Goal: Navigation & Orientation: Find specific page/section

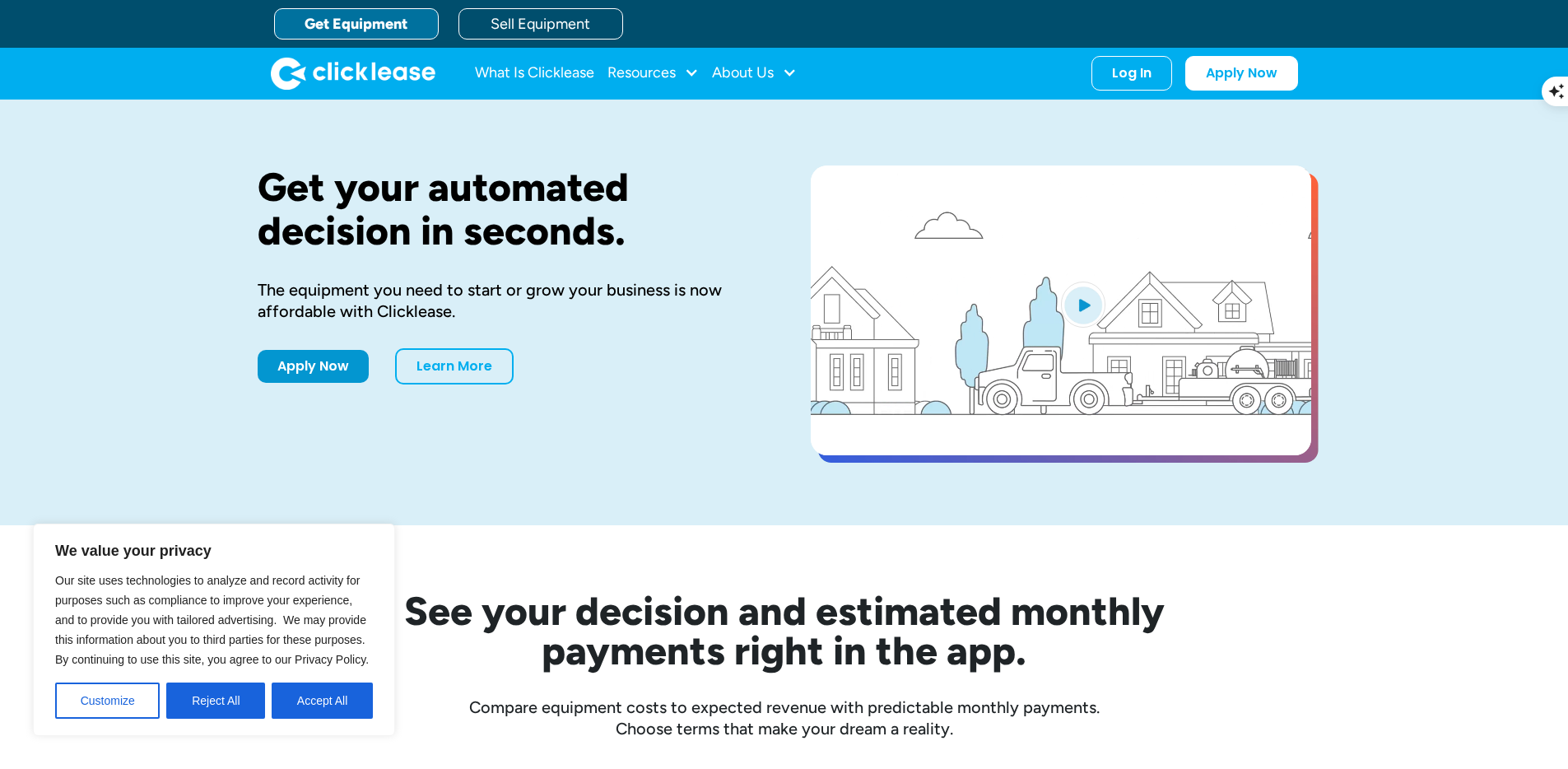
click at [224, 702] on button "Reject All" at bounding box center [216, 699] width 99 height 36
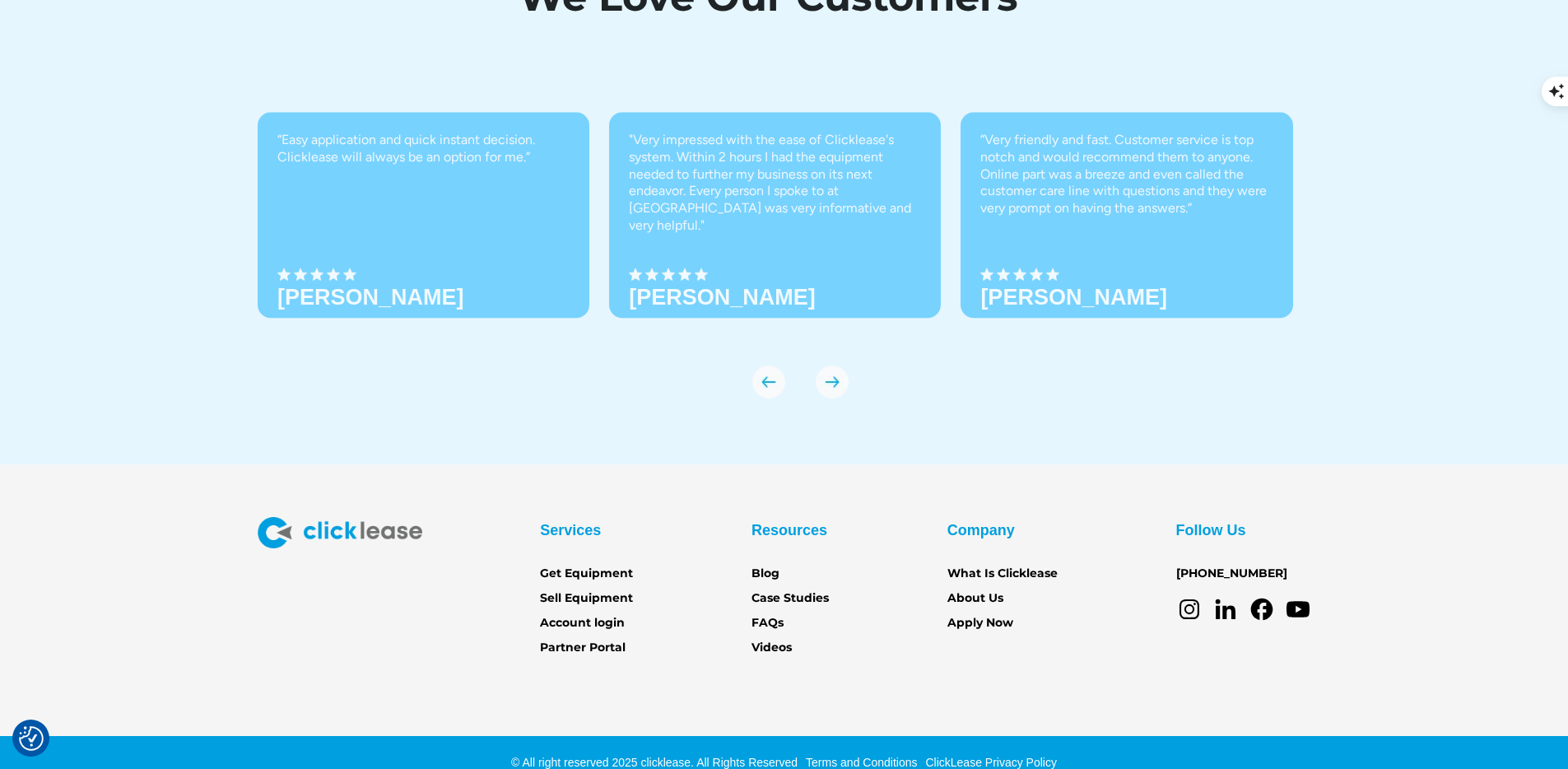
scroll to position [5731, 0]
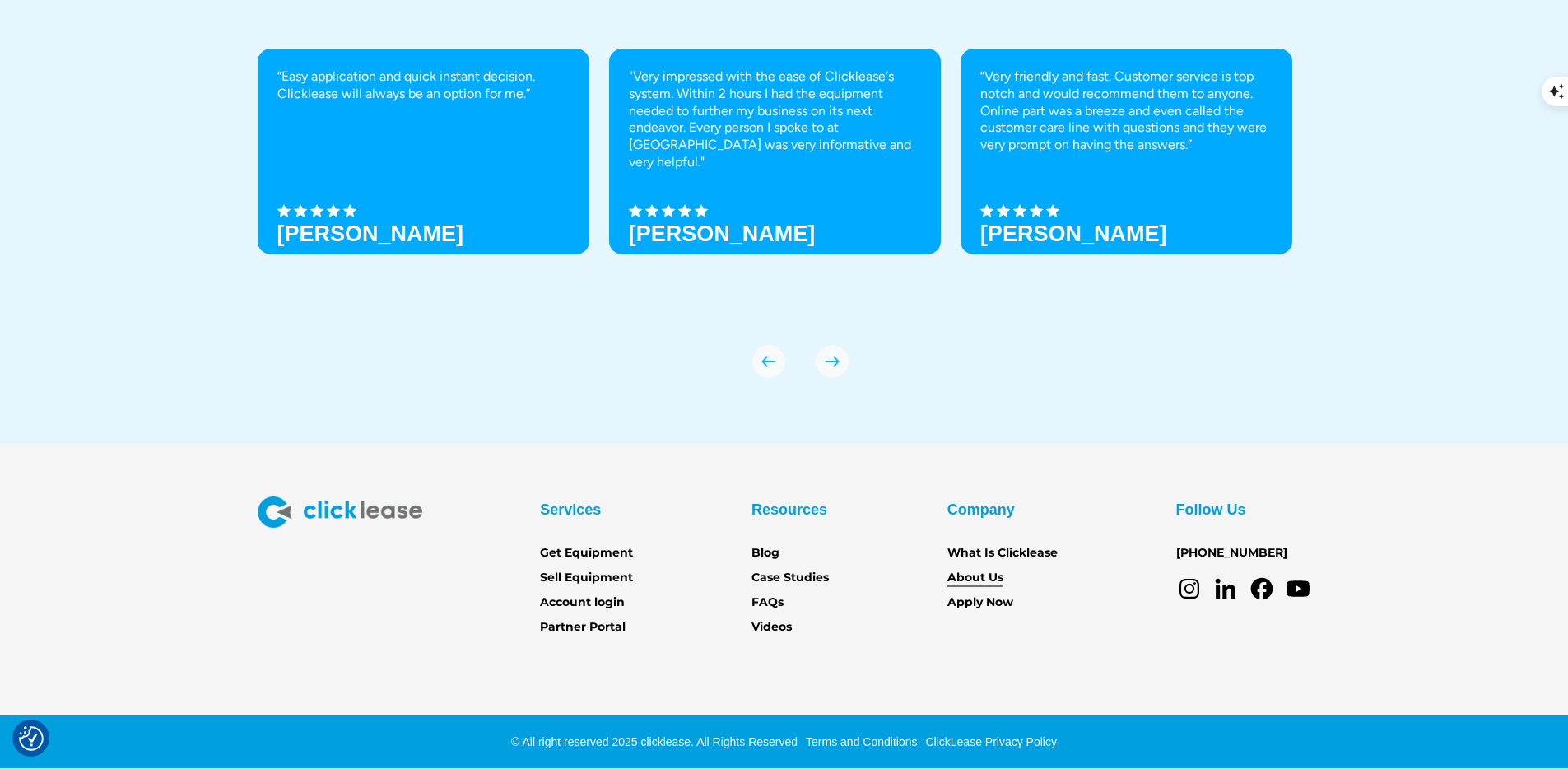
click at [995, 578] on link "About Us" at bounding box center [975, 577] width 56 height 18
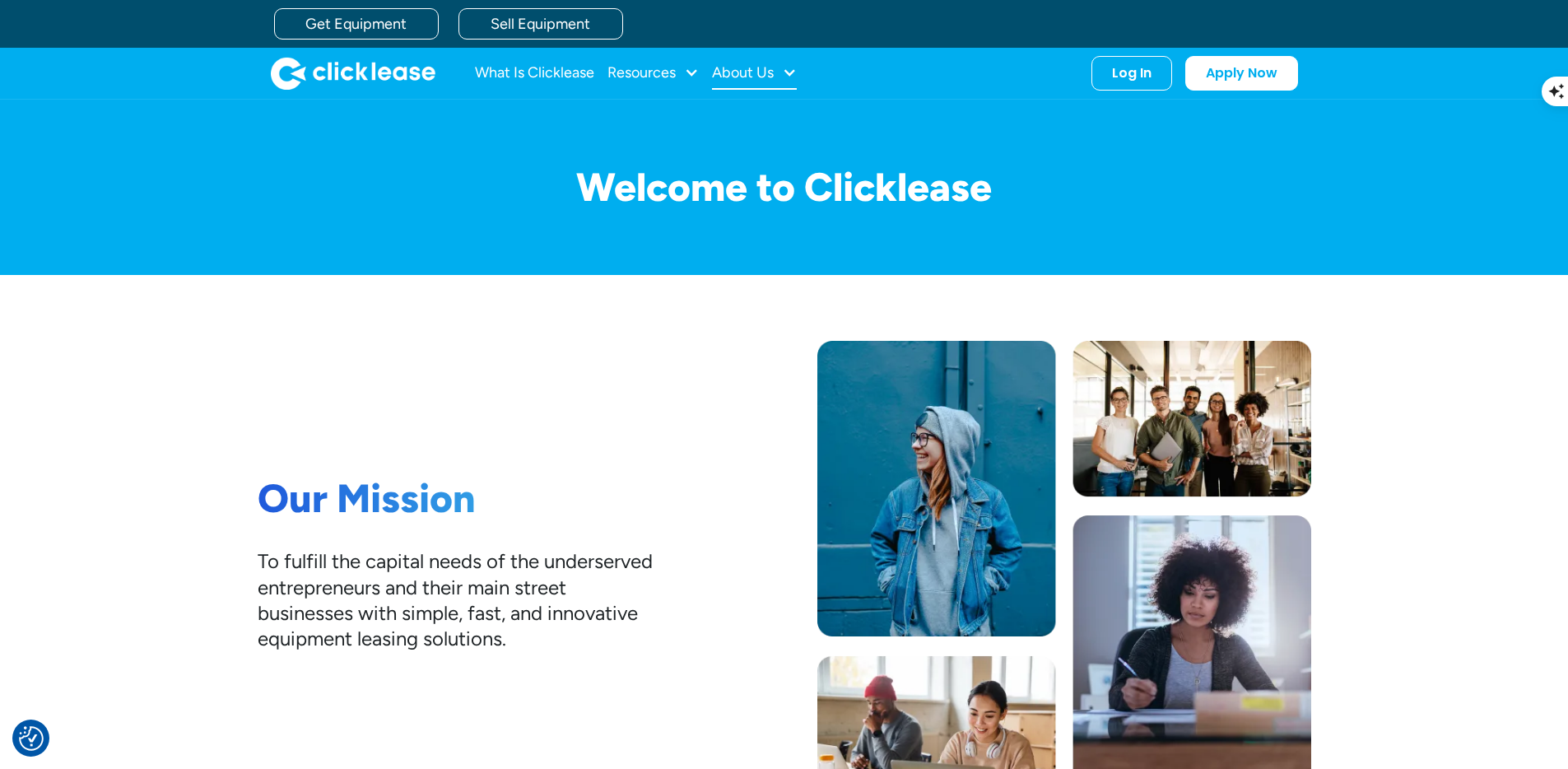
click at [780, 75] on div "About Us" at bounding box center [755, 73] width 85 height 33
click at [753, 128] on link "About Us" at bounding box center [757, 126] width 71 height 30
